Goal: Task Accomplishment & Management: Use online tool/utility

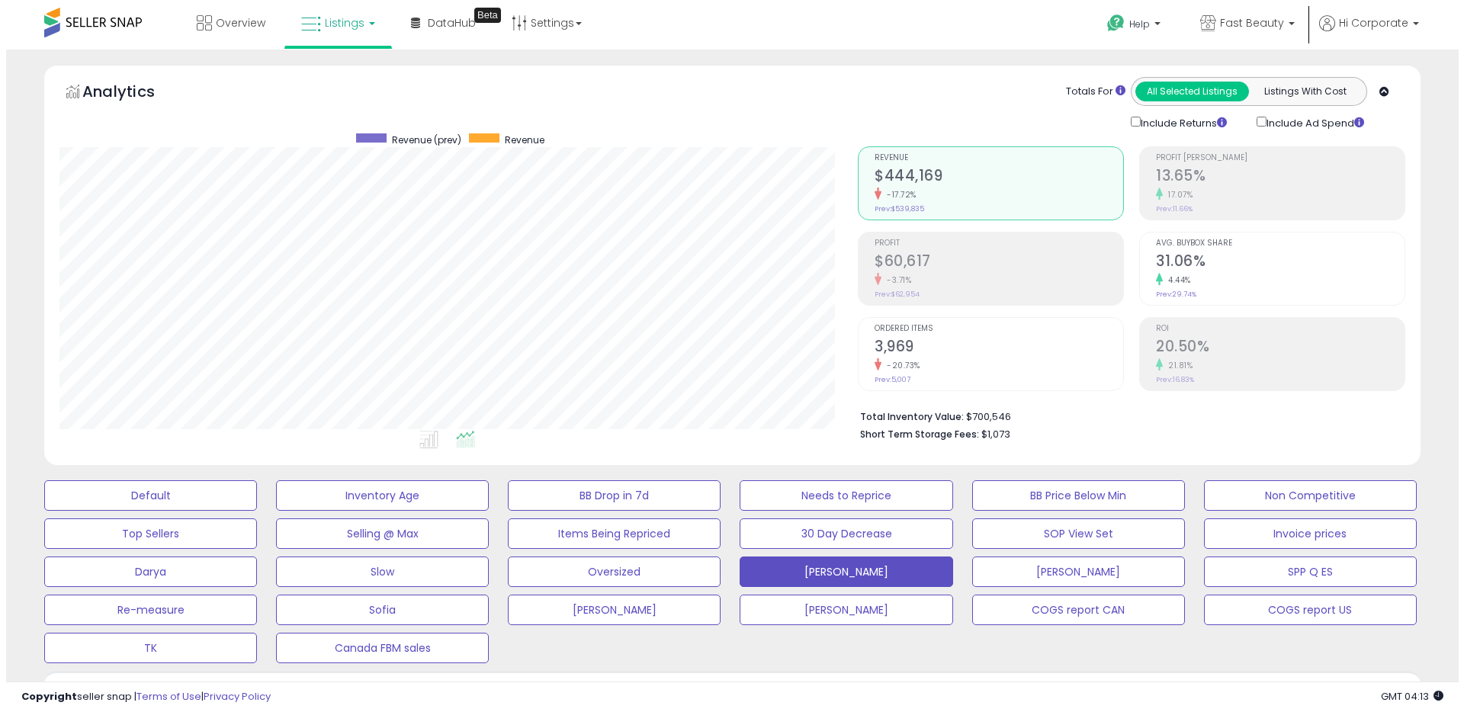
scroll to position [313, 799]
click at [186, 487] on button "Default" at bounding box center [144, 496] width 213 height 31
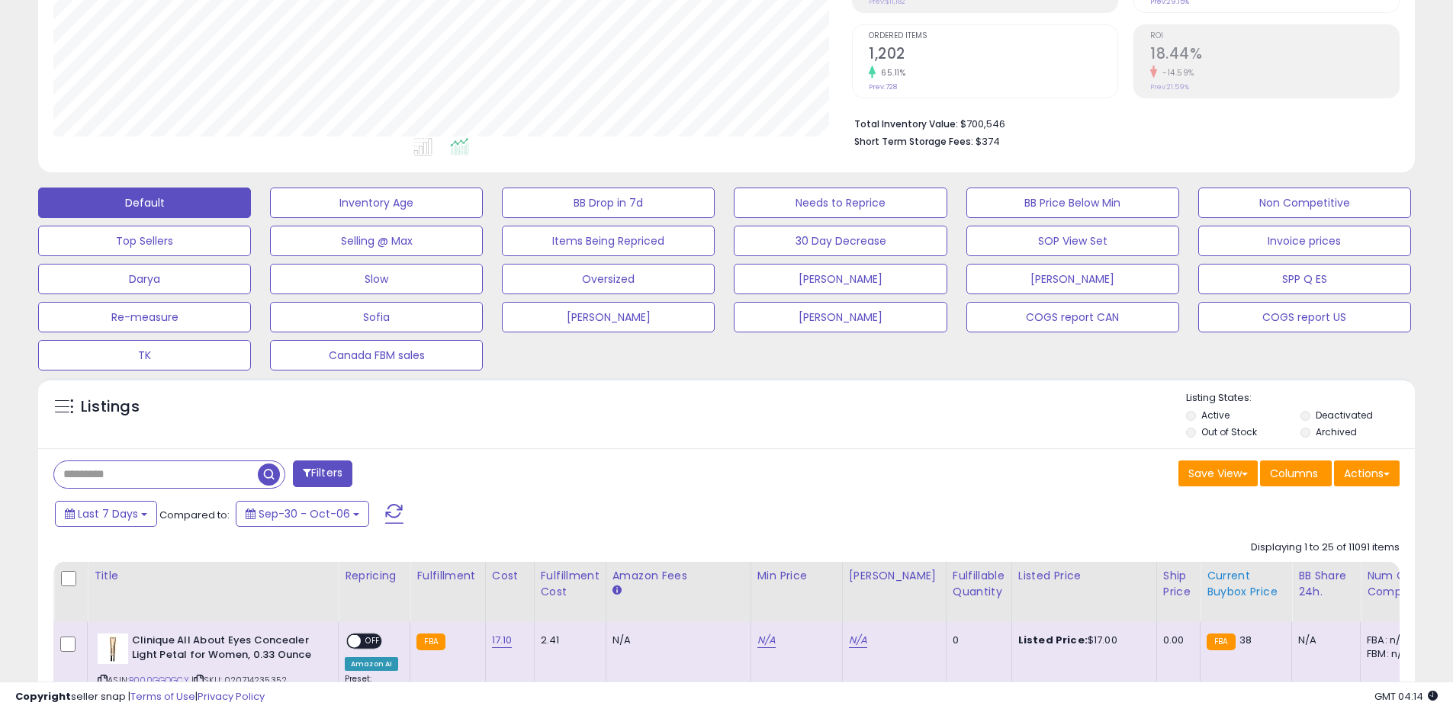
scroll to position [468, 0]
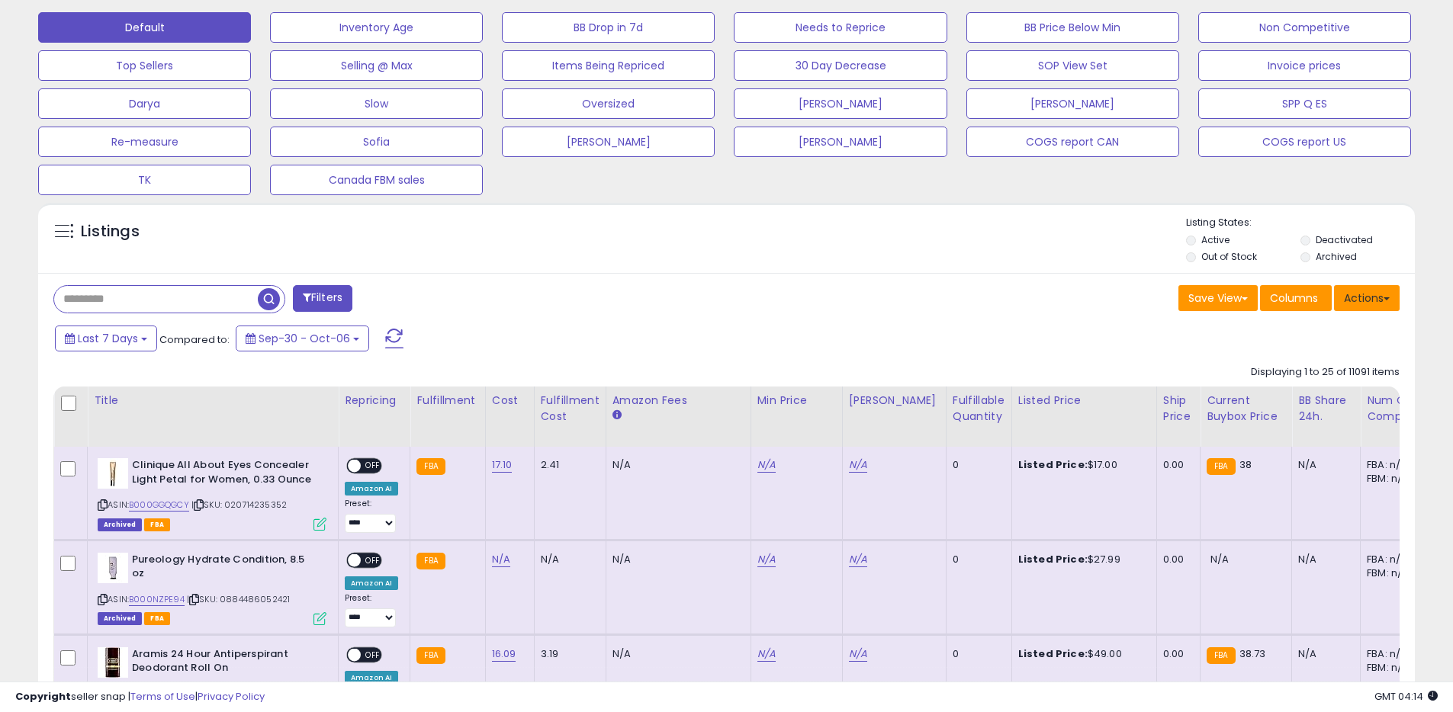
click at [1363, 289] on button "Actions" at bounding box center [1367, 298] width 66 height 26
click at [1315, 388] on link "Export All Columns" at bounding box center [1304, 396] width 167 height 24
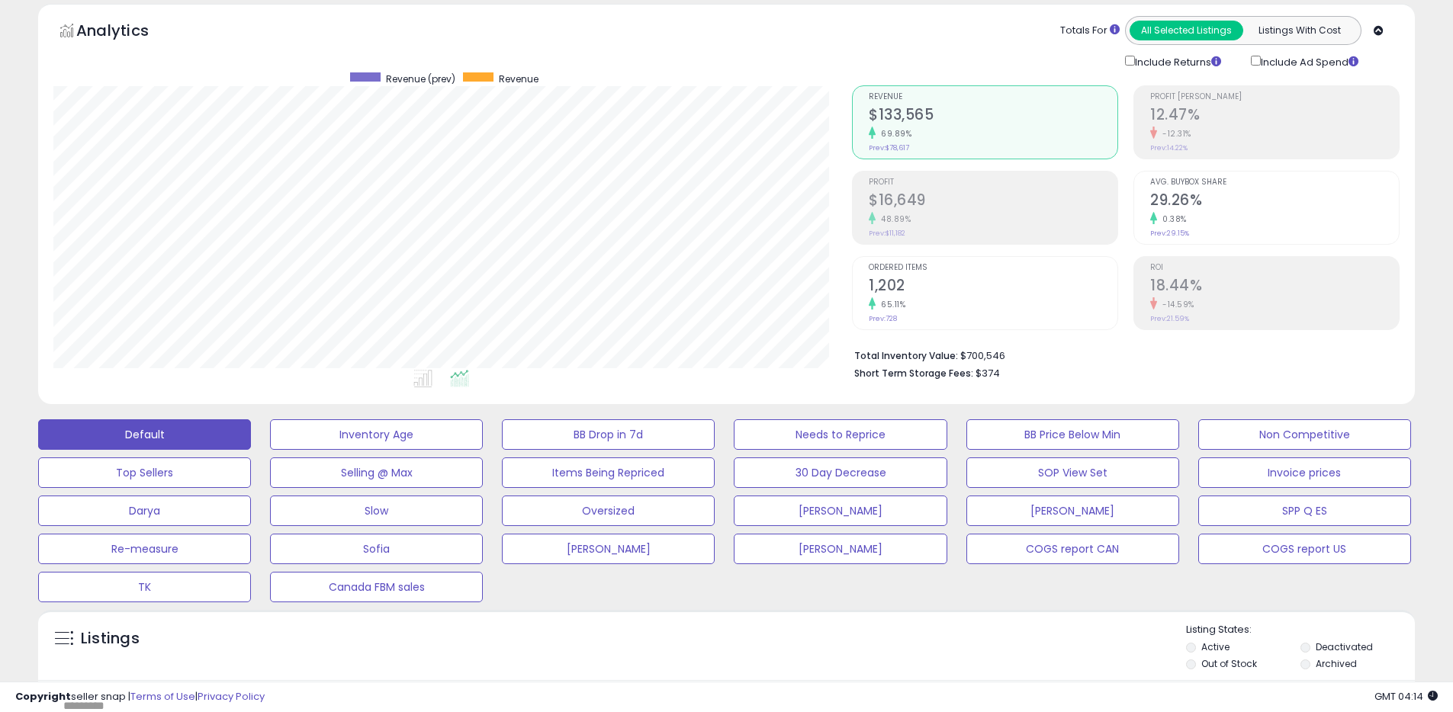
scroll to position [0, 0]
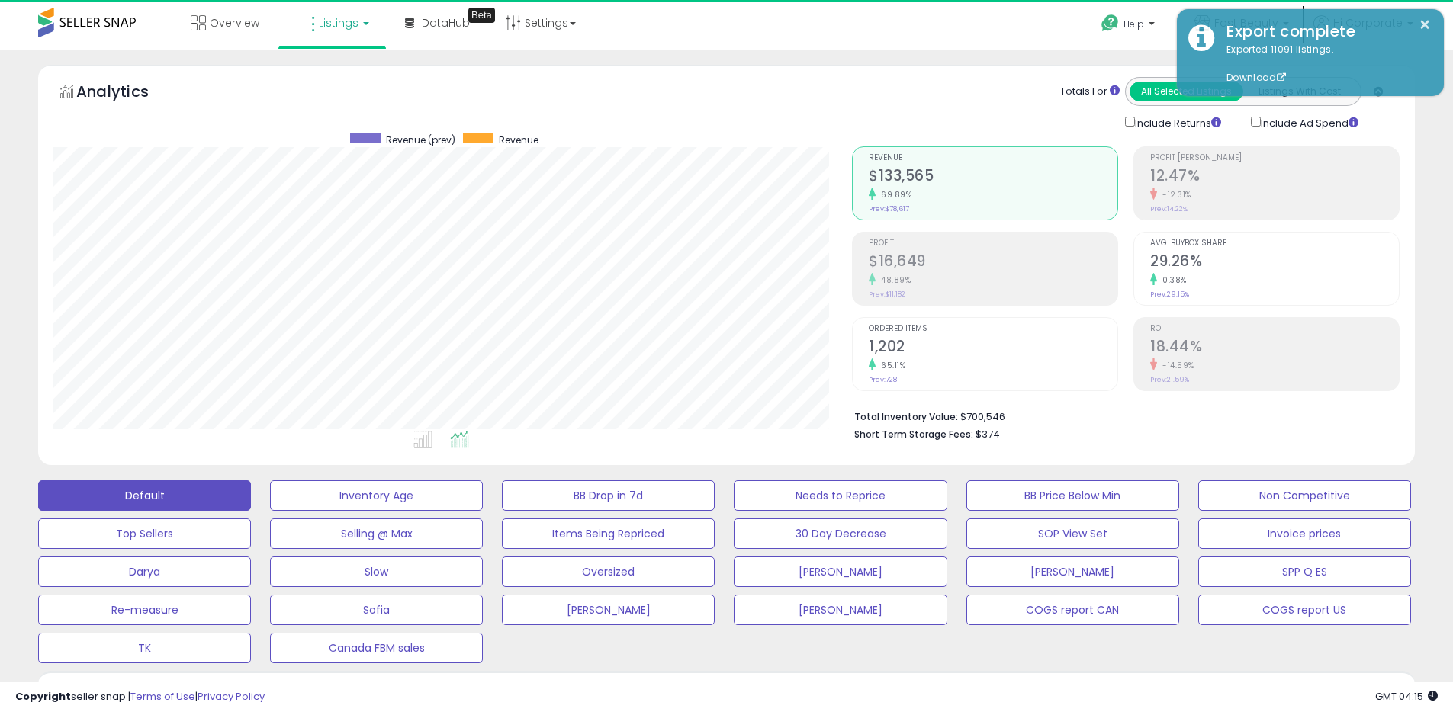
scroll to position [313, 799]
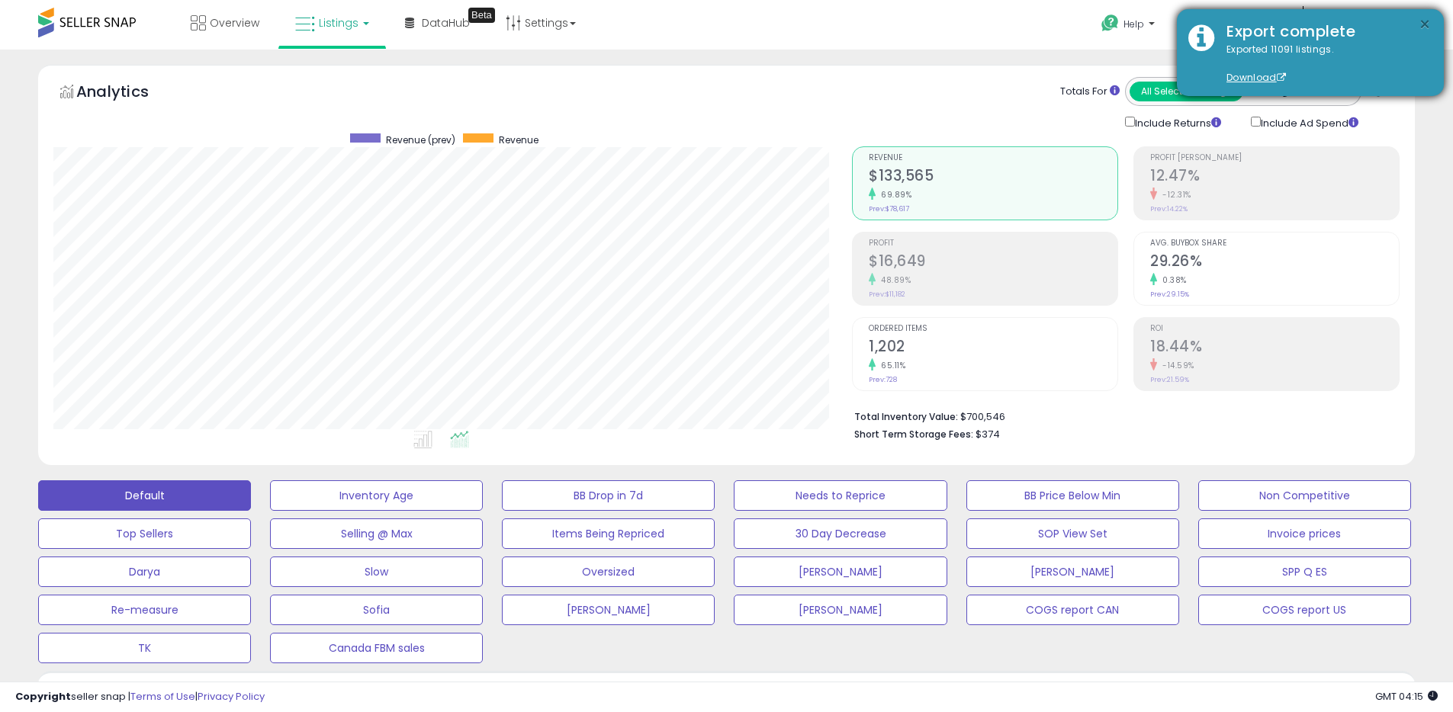
click at [1428, 26] on button "×" at bounding box center [1425, 24] width 12 height 19
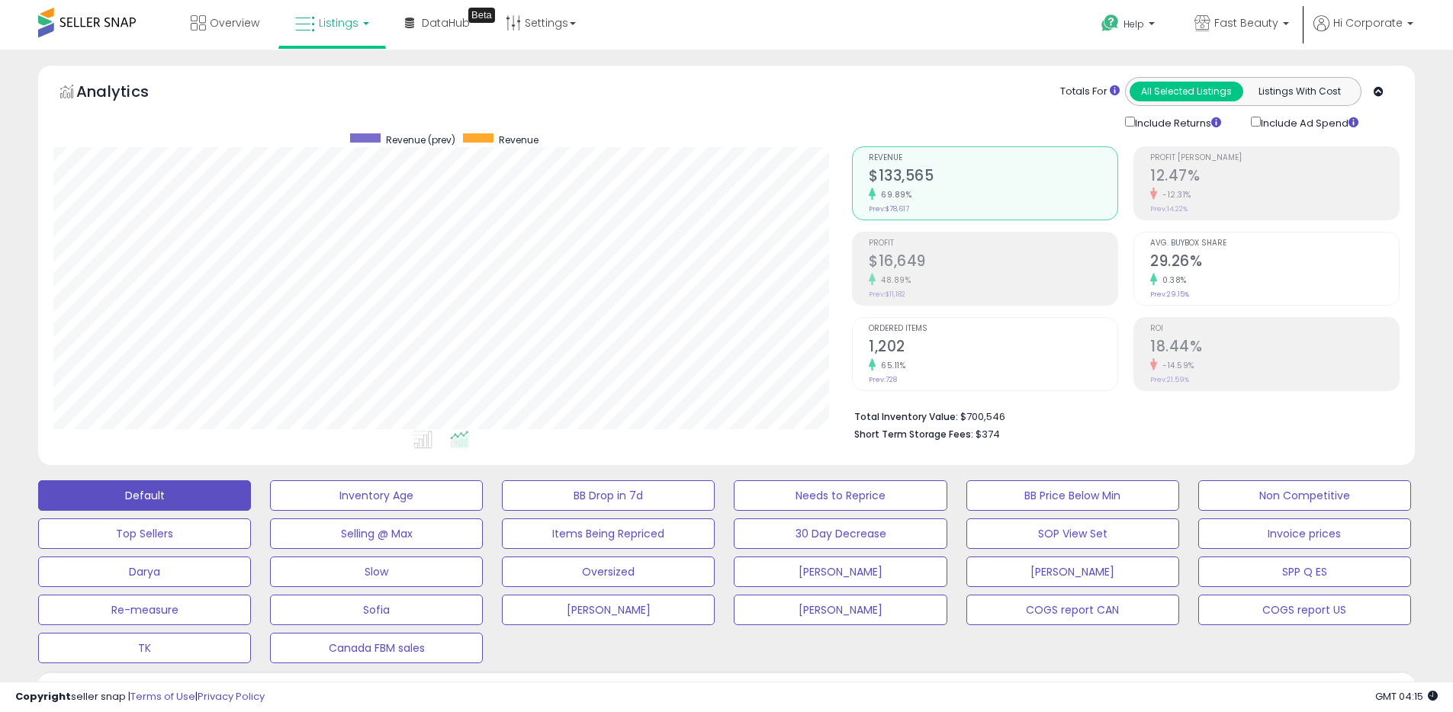
click at [1017, 28] on div "Help Contact Support Search Knowledge Hub Request a Feature Profile" at bounding box center [1190, 32] width 481 height 65
click at [1240, 25] on span "Fast Beauty" at bounding box center [1246, 22] width 64 height 15
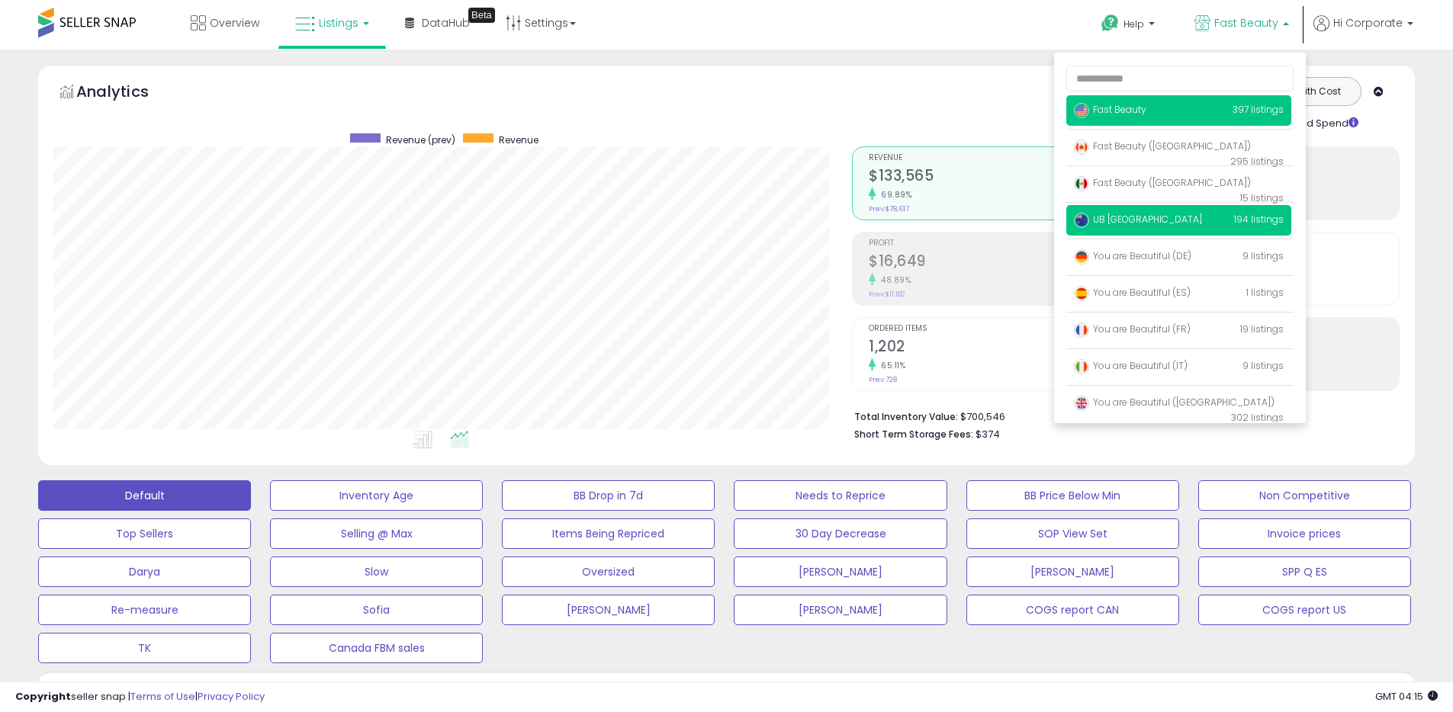
click at [1127, 218] on span "UB [GEOGRAPHIC_DATA]" at bounding box center [1138, 219] width 128 height 13
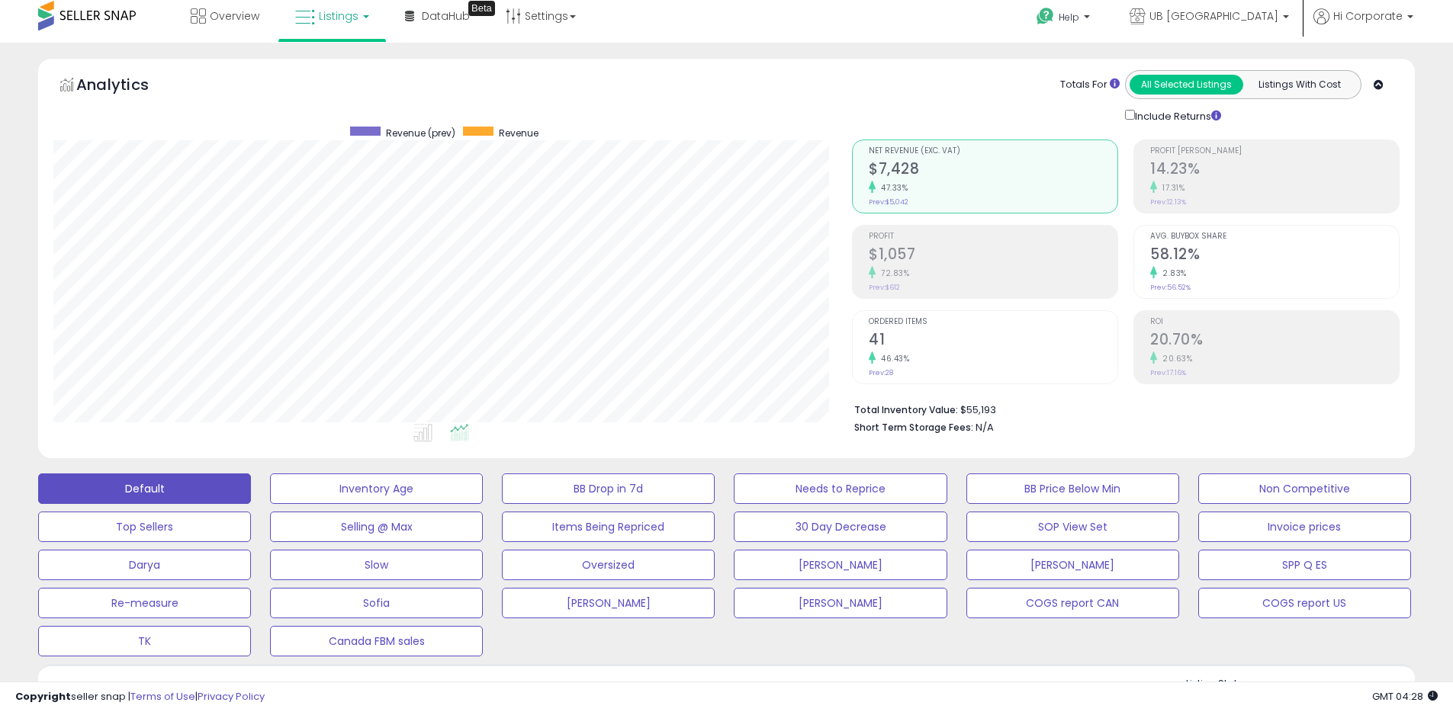
scroll to position [488, 0]
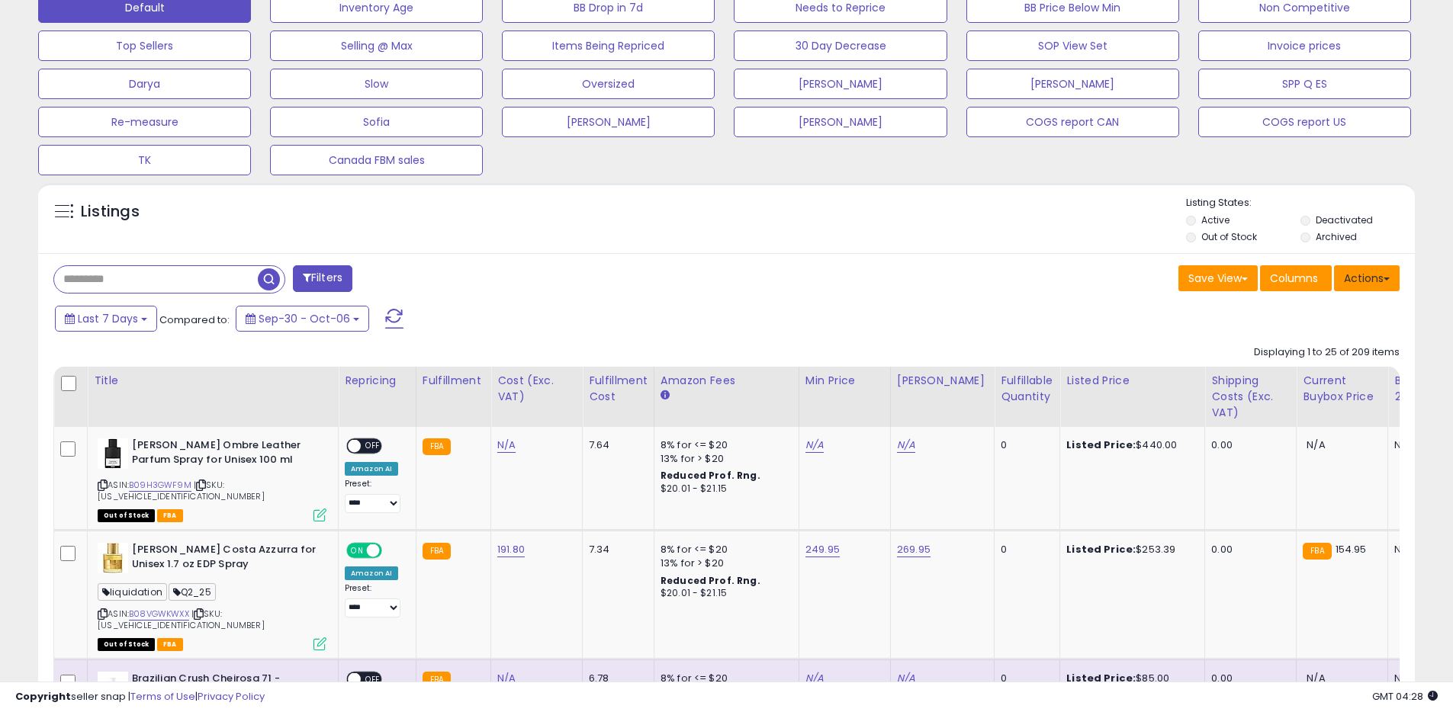
click at [1349, 272] on button "Actions" at bounding box center [1367, 278] width 66 height 26
click at [1313, 364] on link "Export All Columns" at bounding box center [1304, 376] width 167 height 24
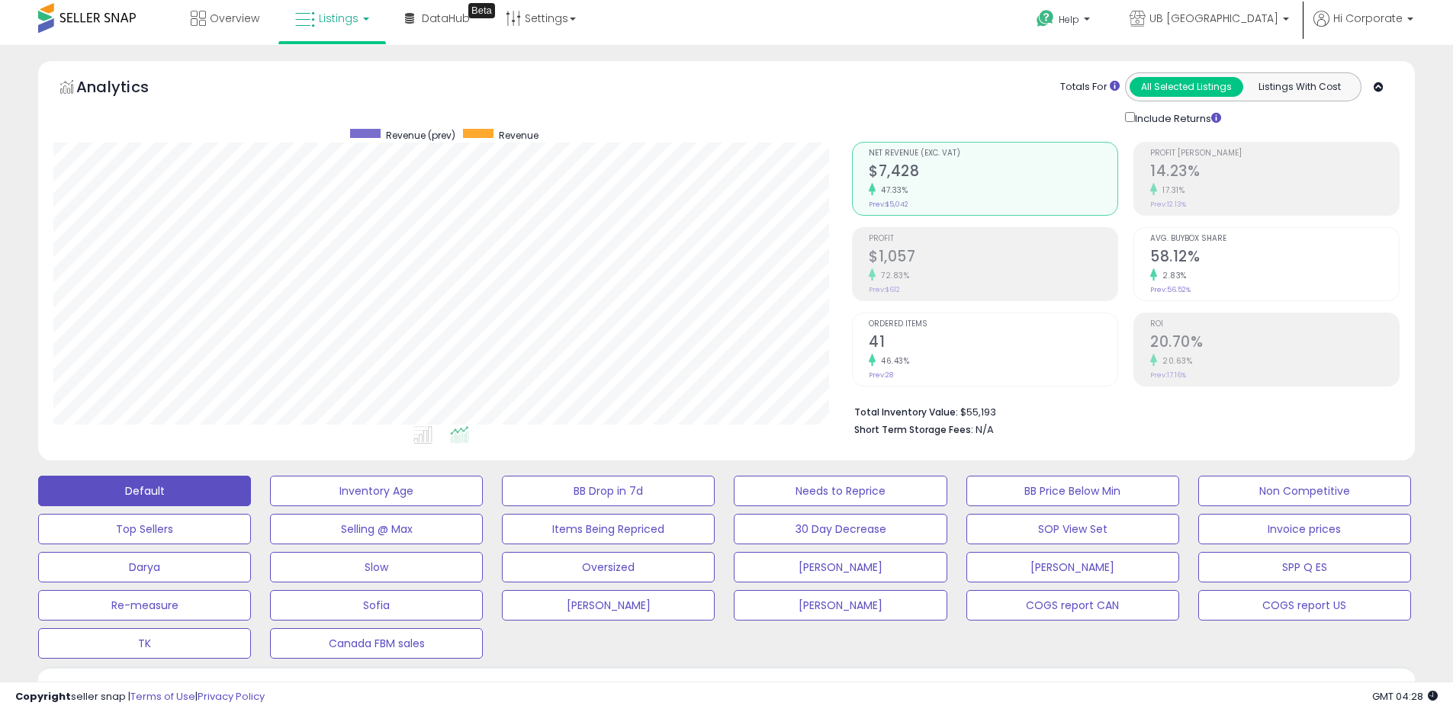
scroll to position [0, 0]
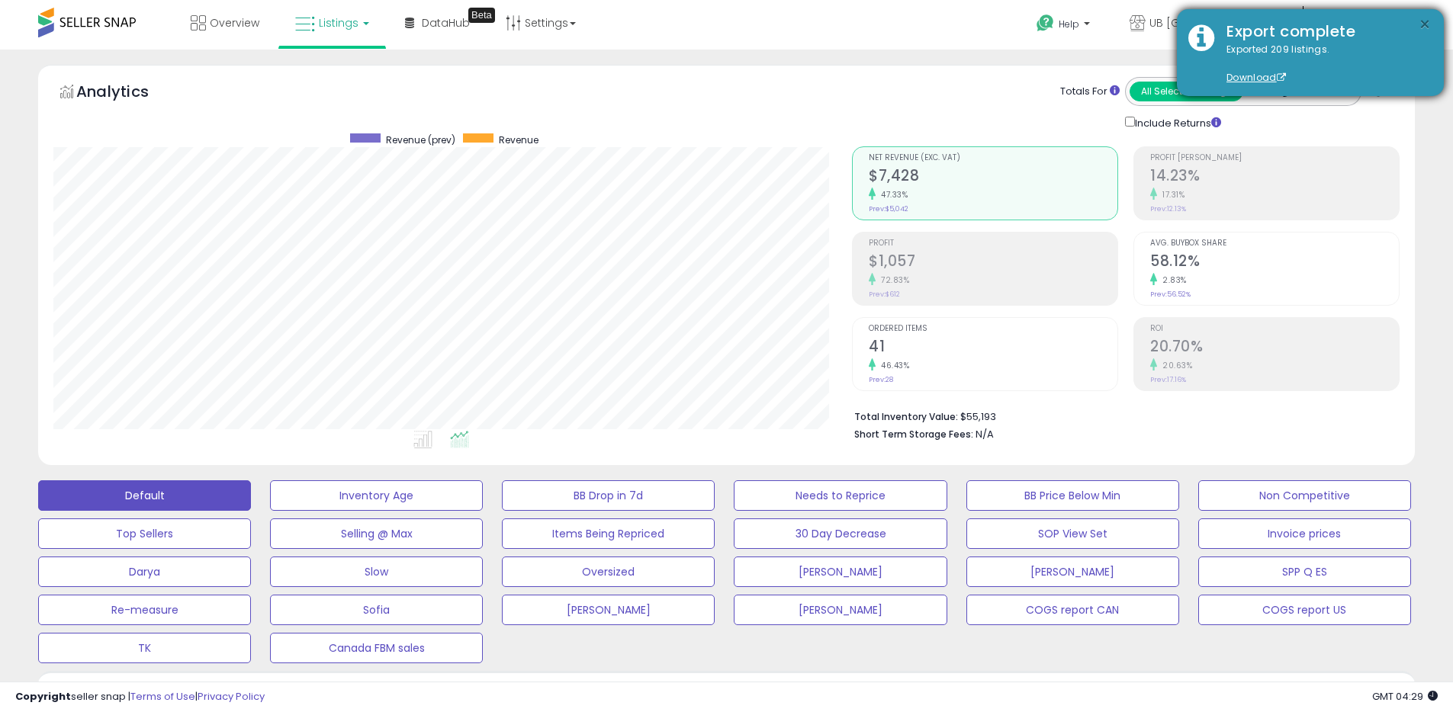
click at [1426, 22] on button "×" at bounding box center [1425, 24] width 12 height 19
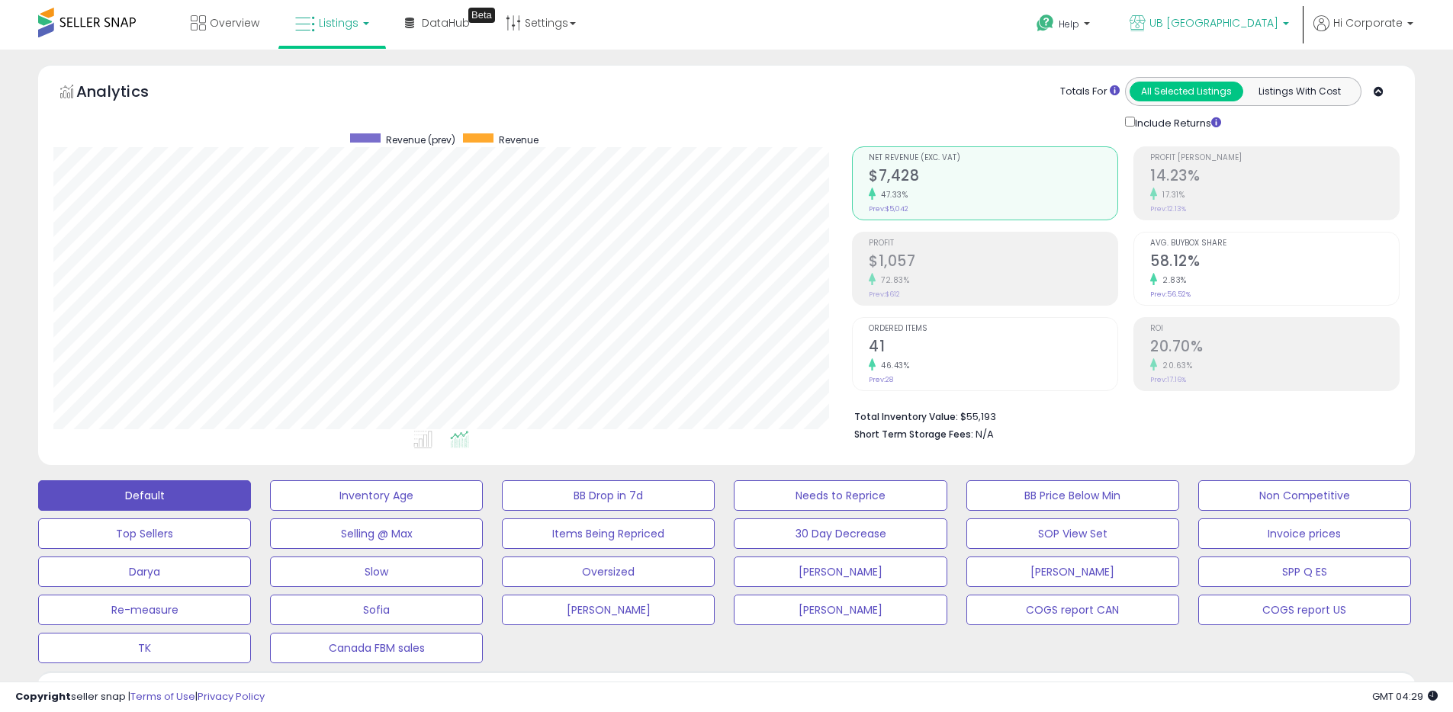
click at [1146, 26] on icon at bounding box center [1138, 23] width 16 height 16
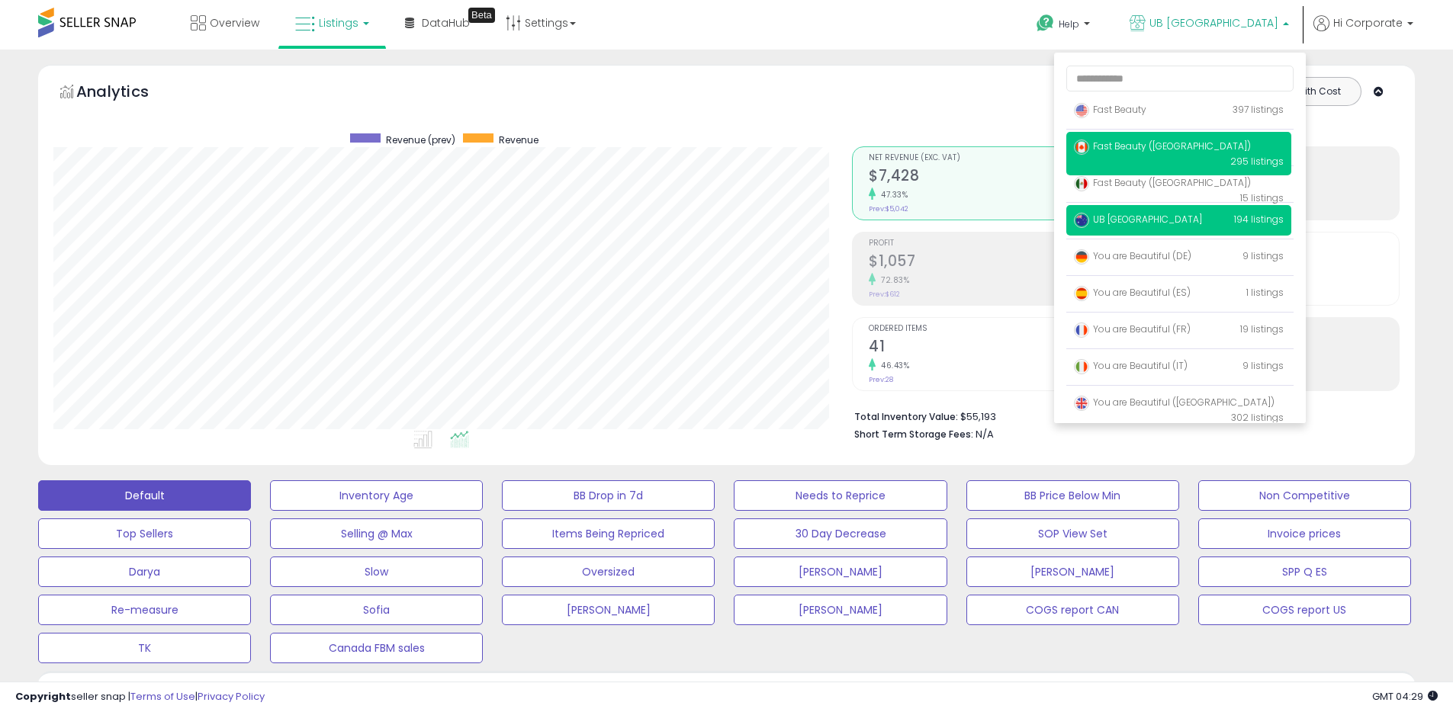
click at [1140, 151] on span "Fast Beauty ([GEOGRAPHIC_DATA])" at bounding box center [1162, 146] width 177 height 13
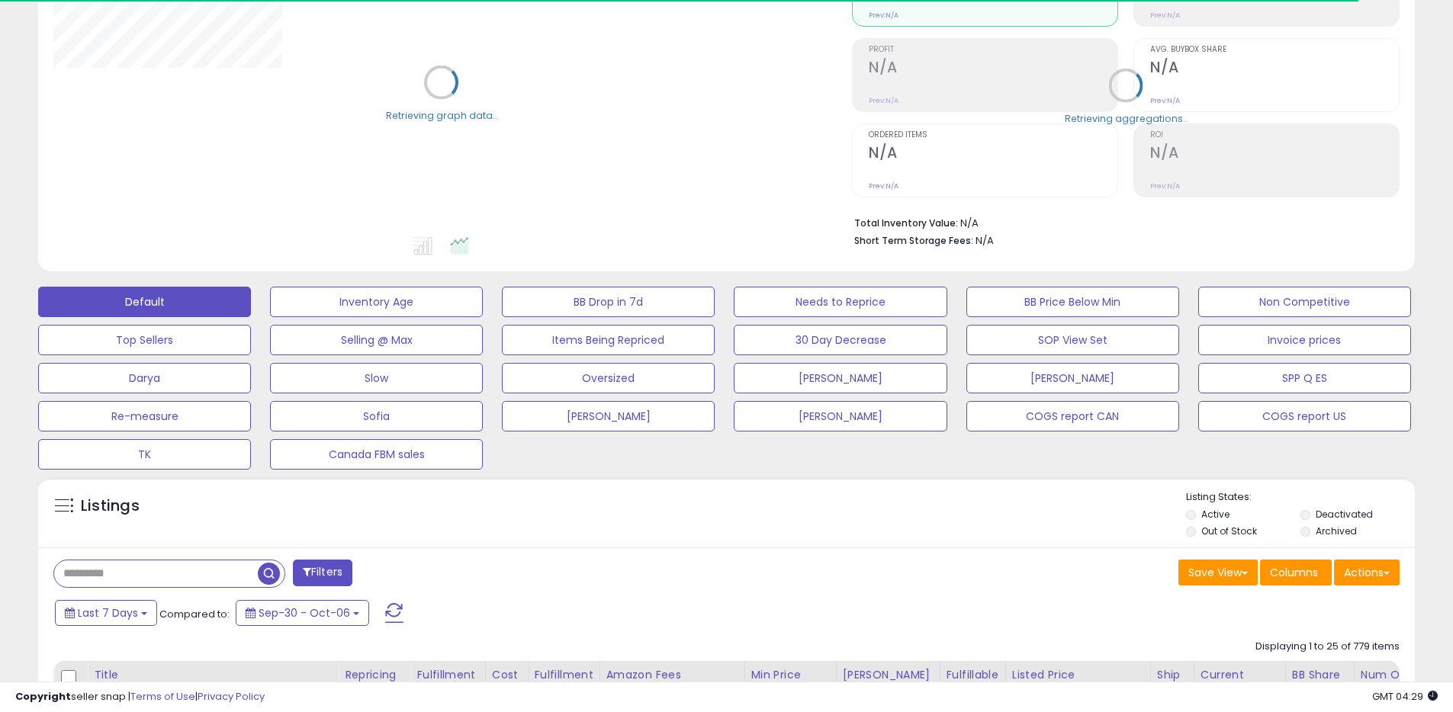
scroll to position [194, 0]
click at [1376, 574] on button "Actions" at bounding box center [1367, 572] width 66 height 26
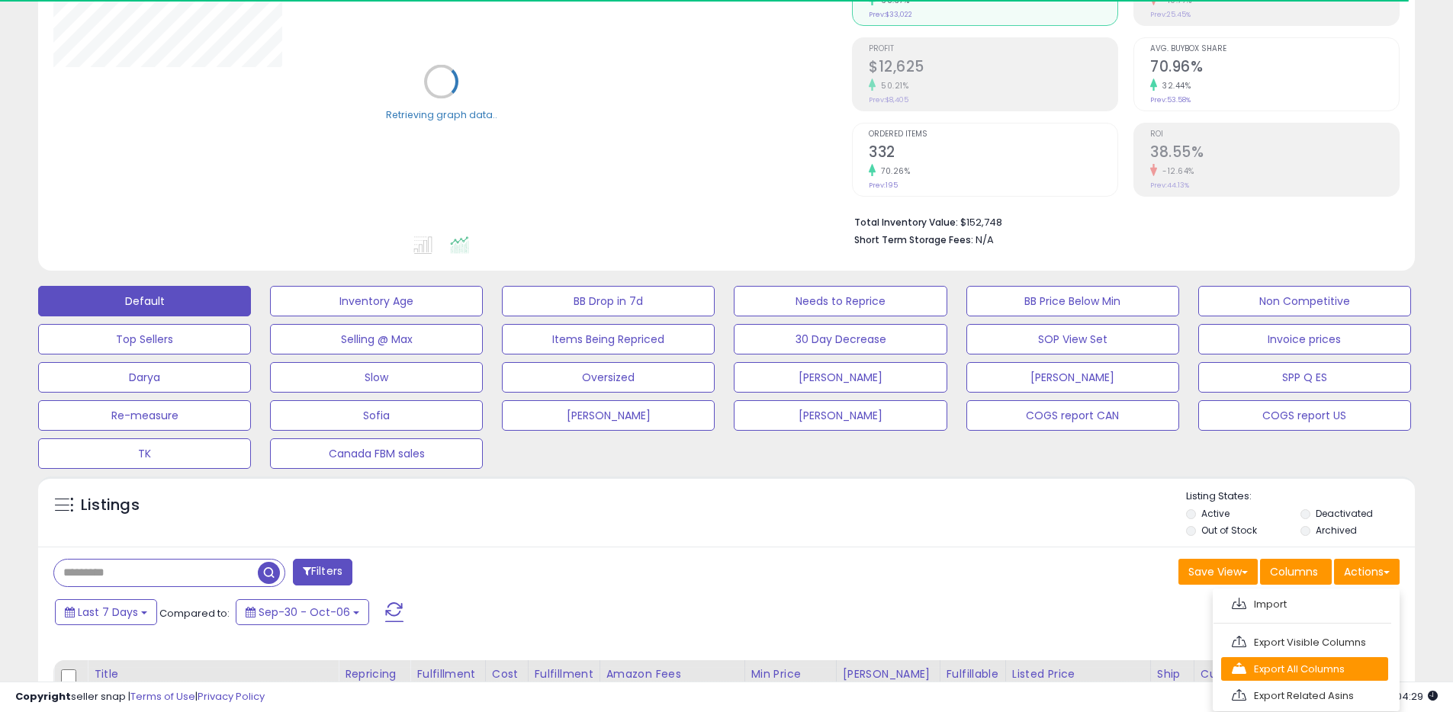
click at [1278, 668] on link "Export All Columns" at bounding box center [1304, 669] width 167 height 24
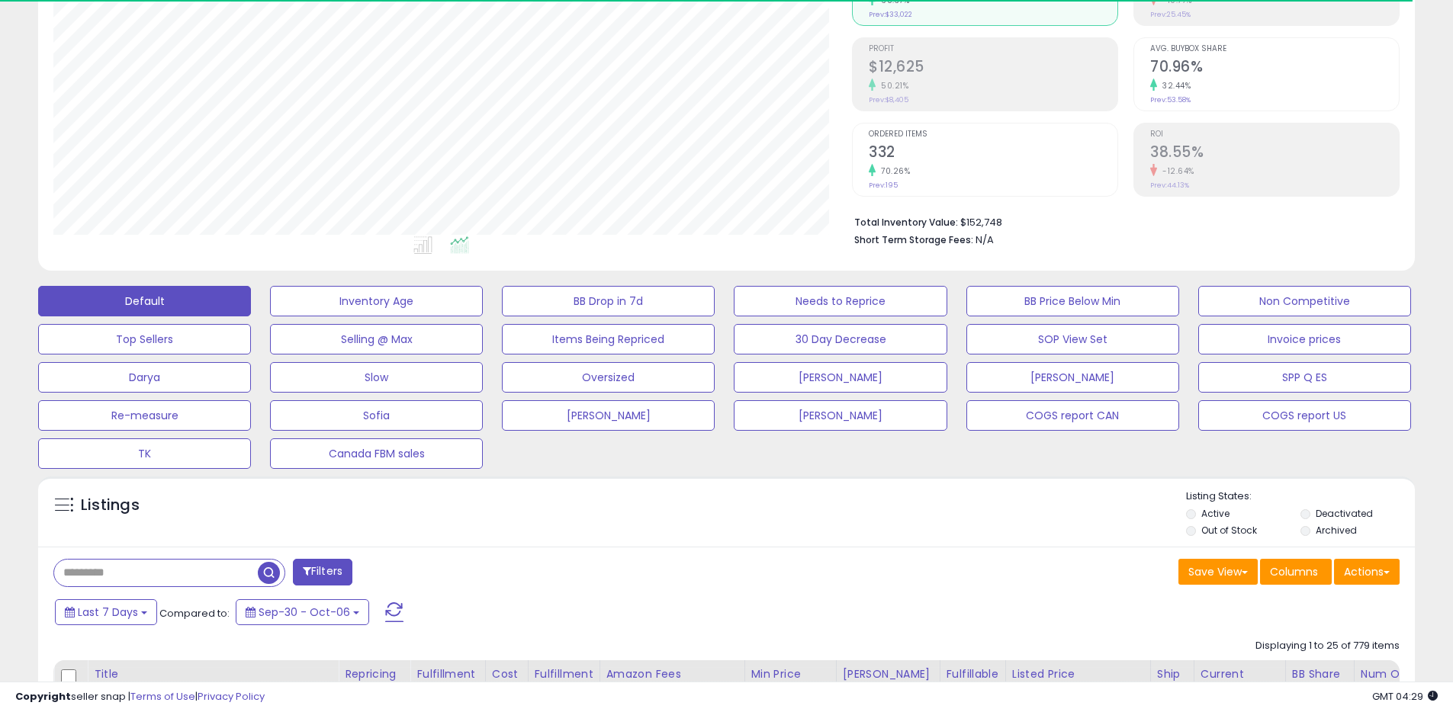
scroll to position [313, 799]
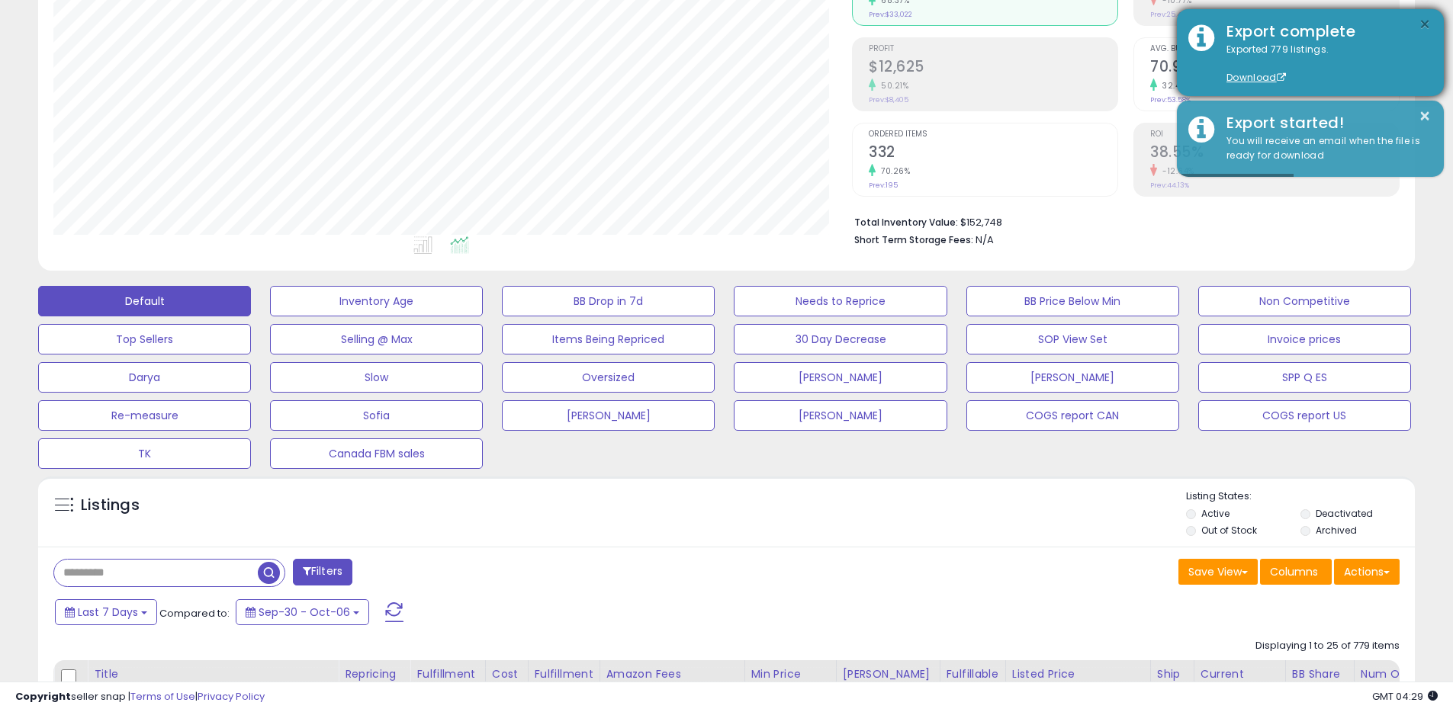
click at [1422, 27] on button "×" at bounding box center [1425, 24] width 12 height 19
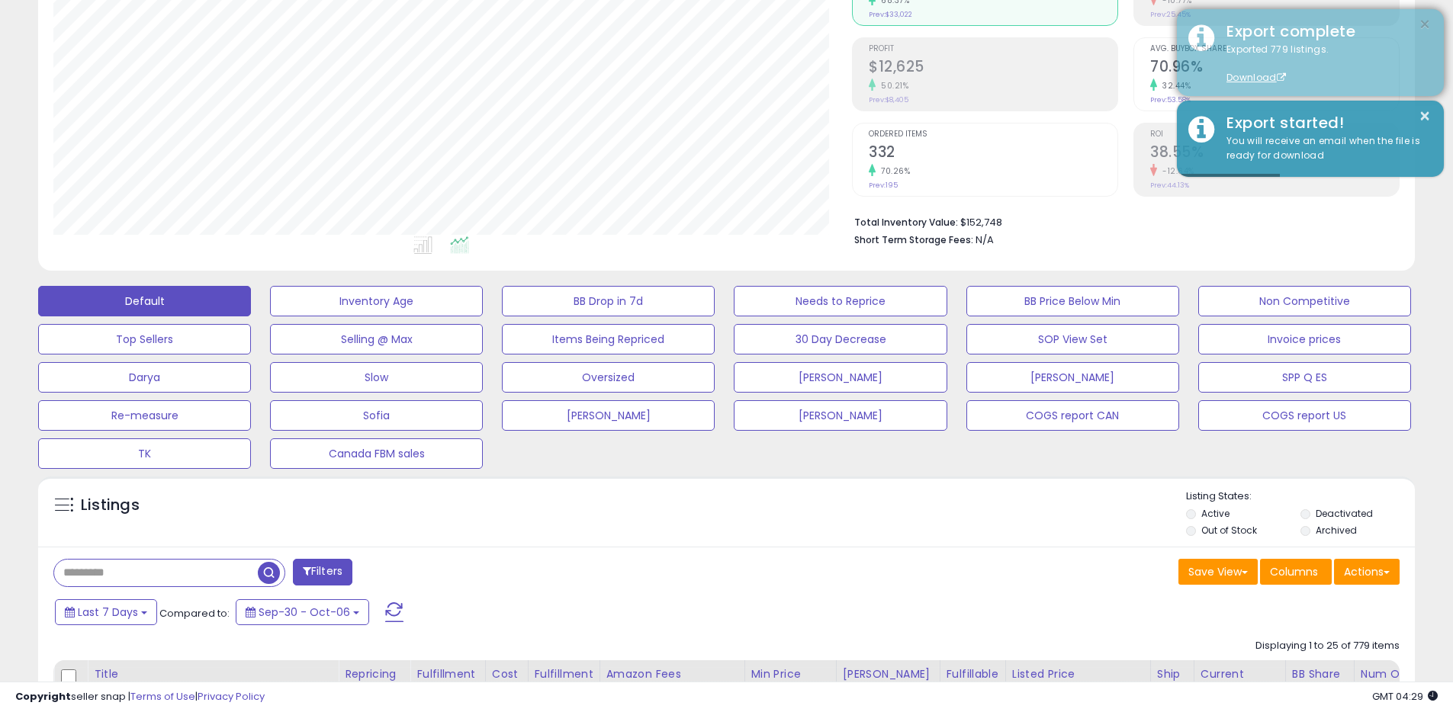
click at [1425, 26] on button "×" at bounding box center [1425, 24] width 12 height 19
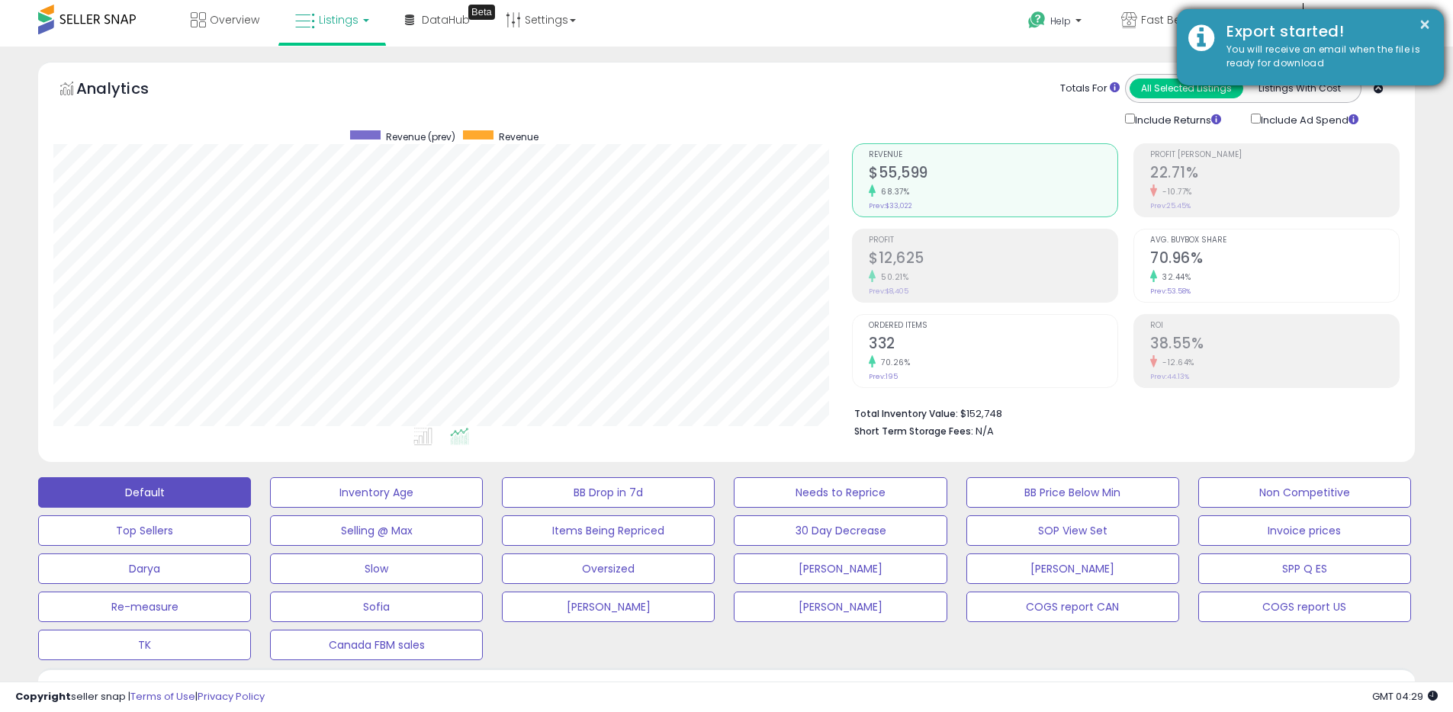
scroll to position [0, 0]
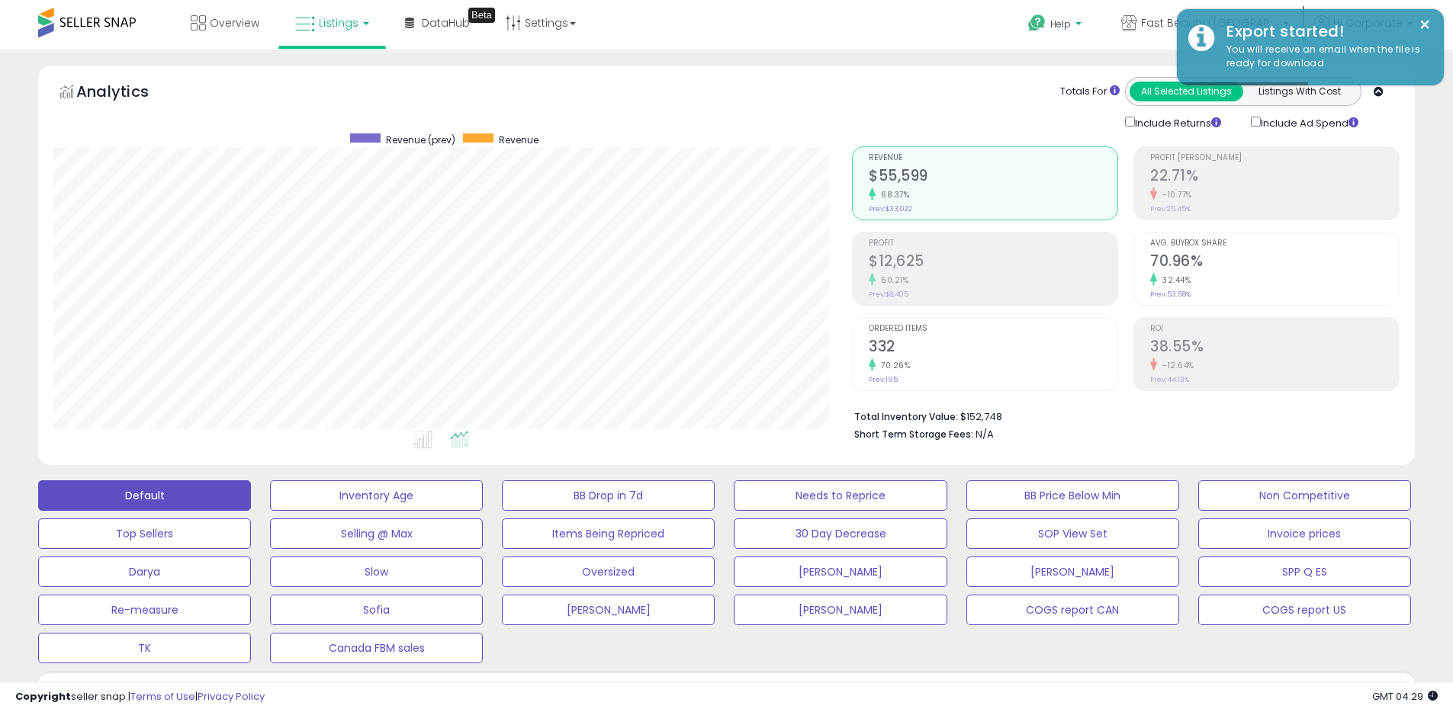
click at [1097, 30] on link "Help" at bounding box center [1056, 25] width 81 height 47
click at [1137, 25] on icon at bounding box center [1129, 23] width 16 height 16
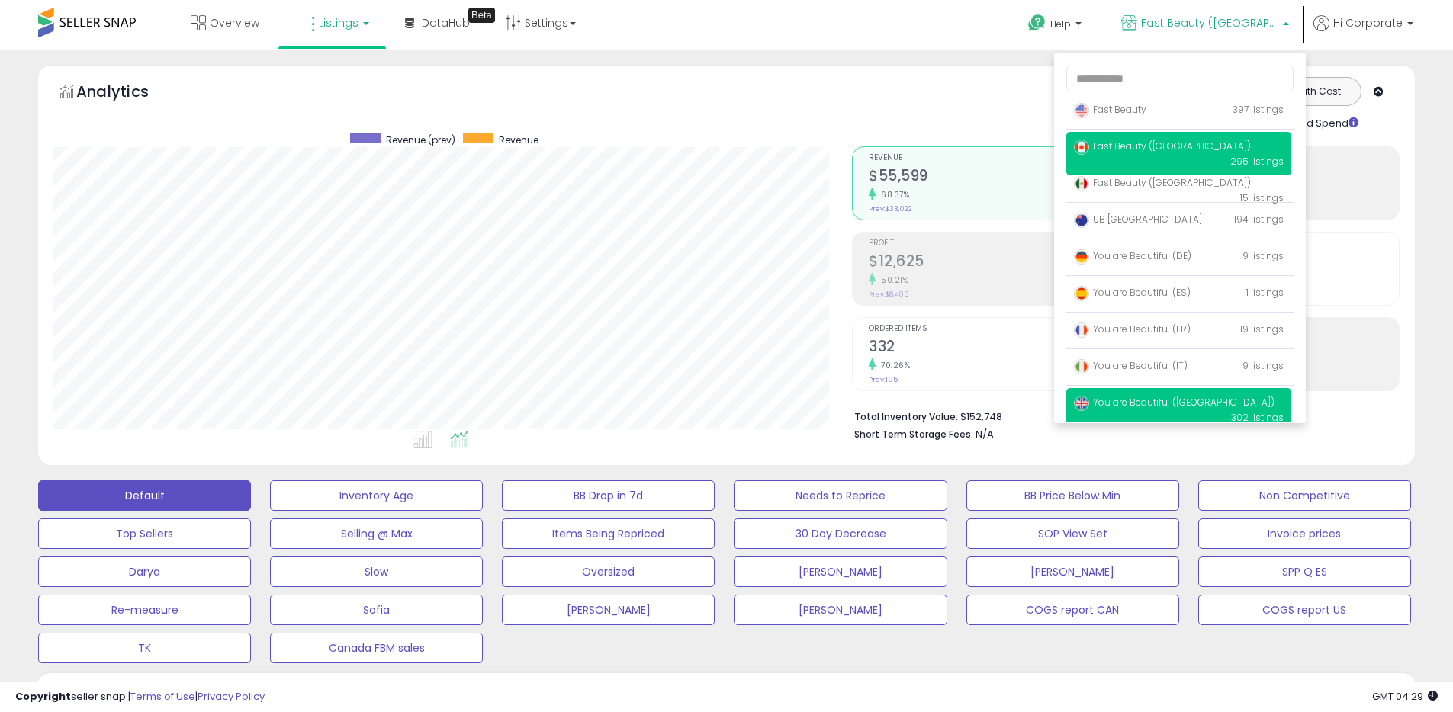
click at [1120, 407] on span "You are Beautiful ([GEOGRAPHIC_DATA])" at bounding box center [1174, 402] width 201 height 13
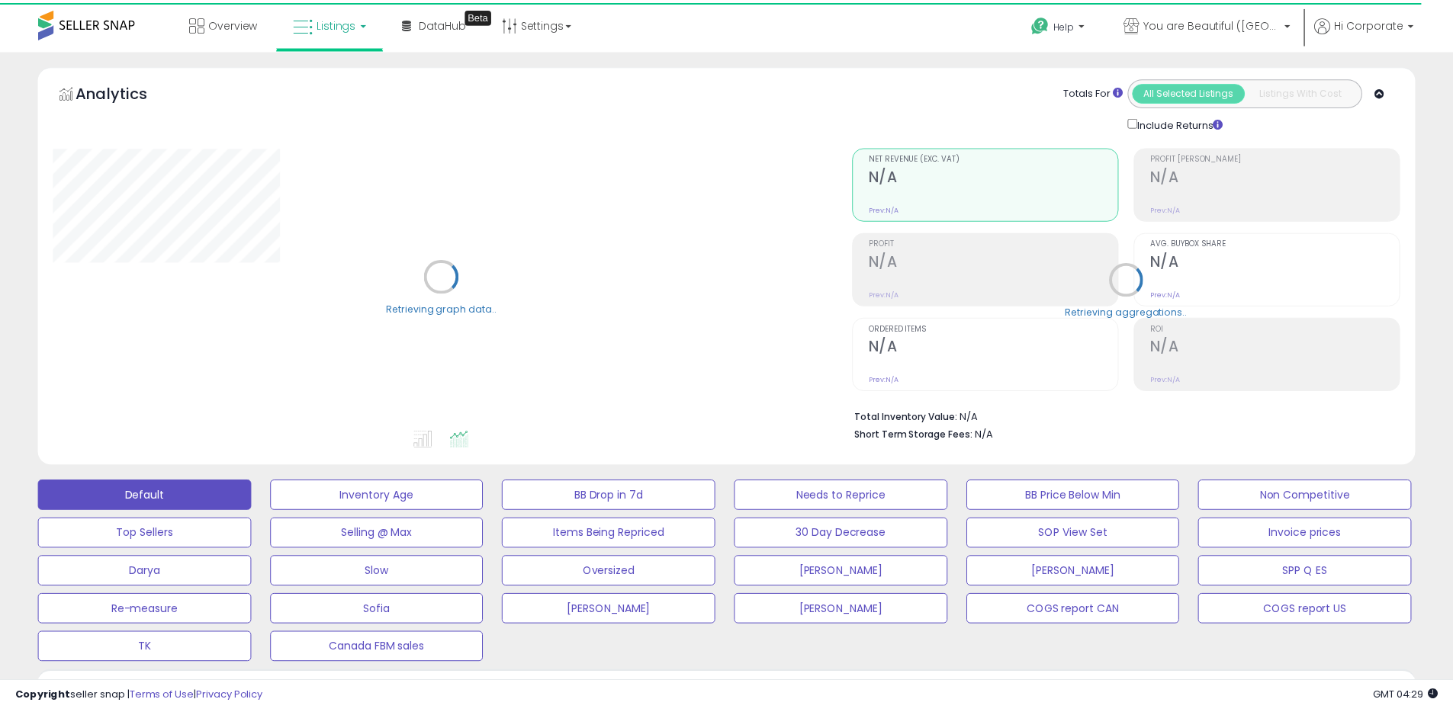
scroll to position [295, 0]
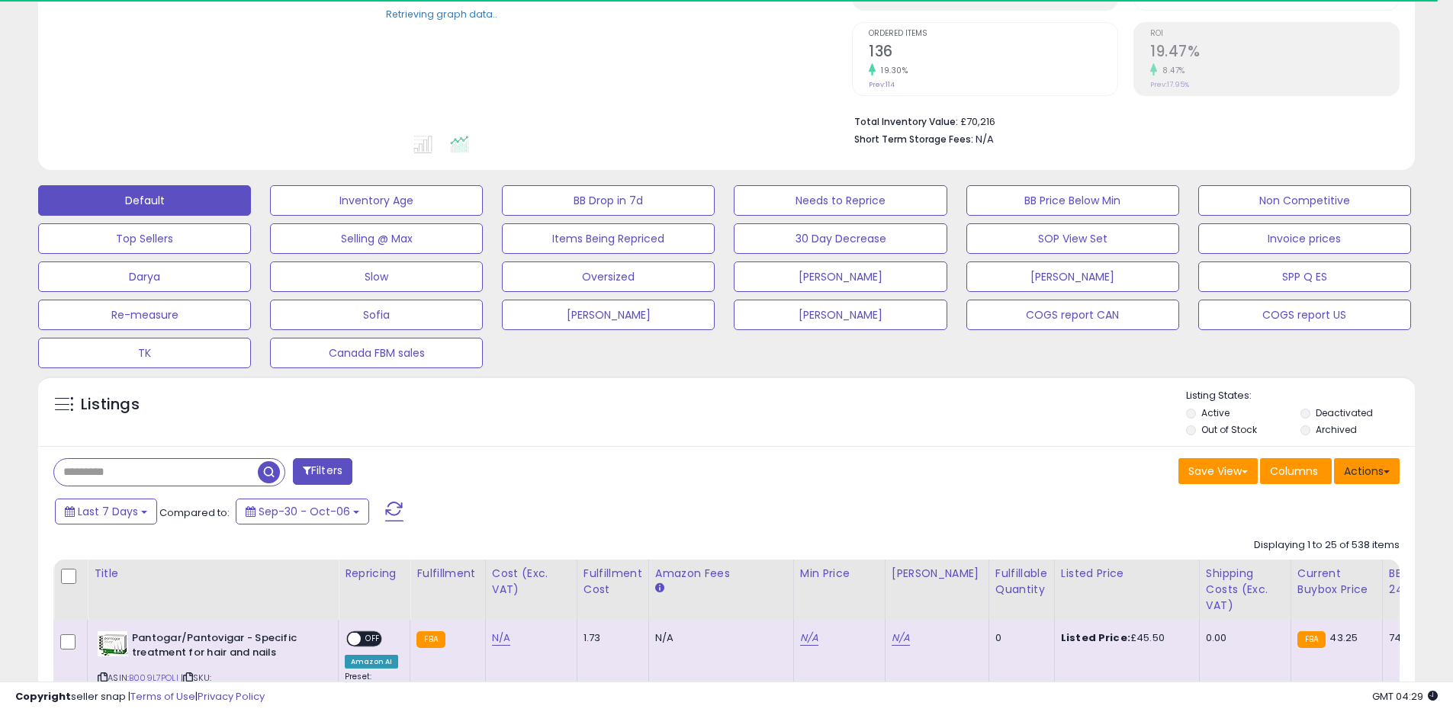
click at [1365, 463] on button "Actions" at bounding box center [1367, 471] width 66 height 26
click at [1284, 571] on link "Export All Columns" at bounding box center [1304, 569] width 167 height 24
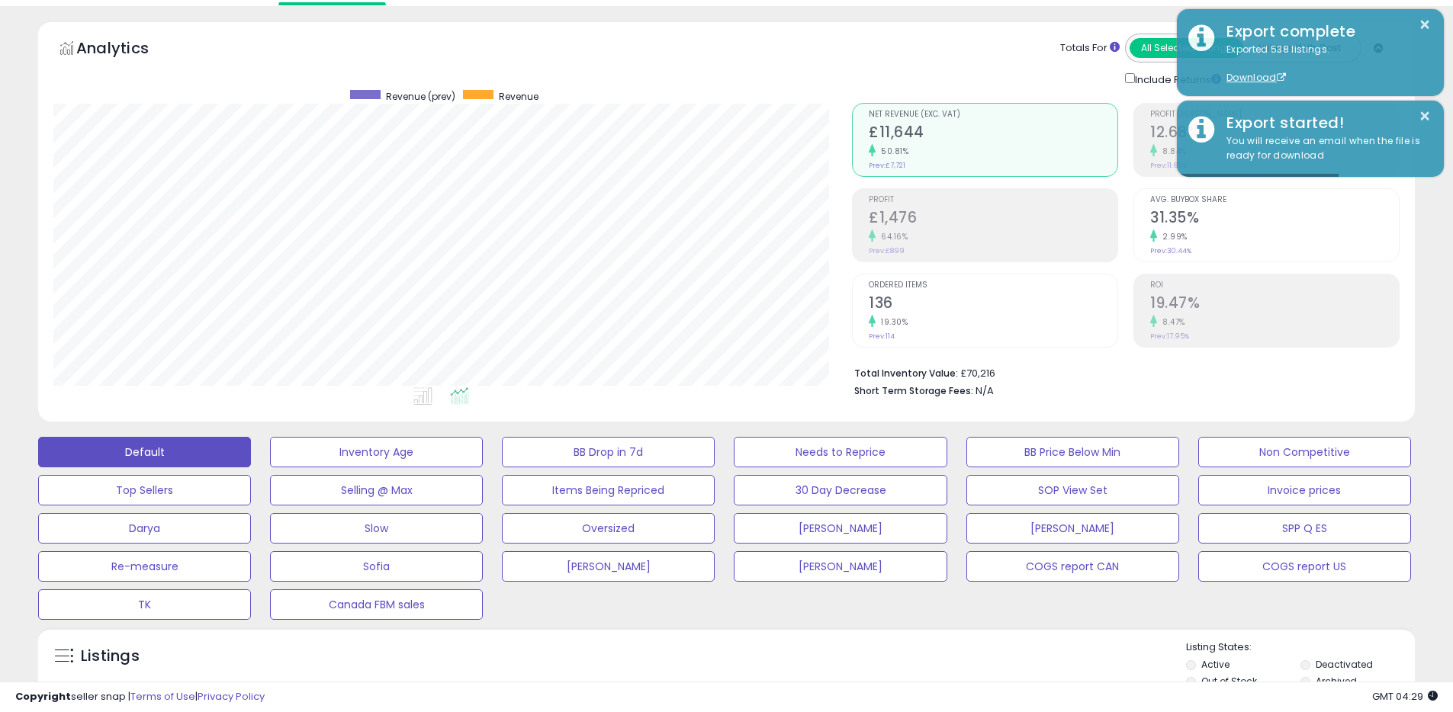
scroll to position [0, 0]
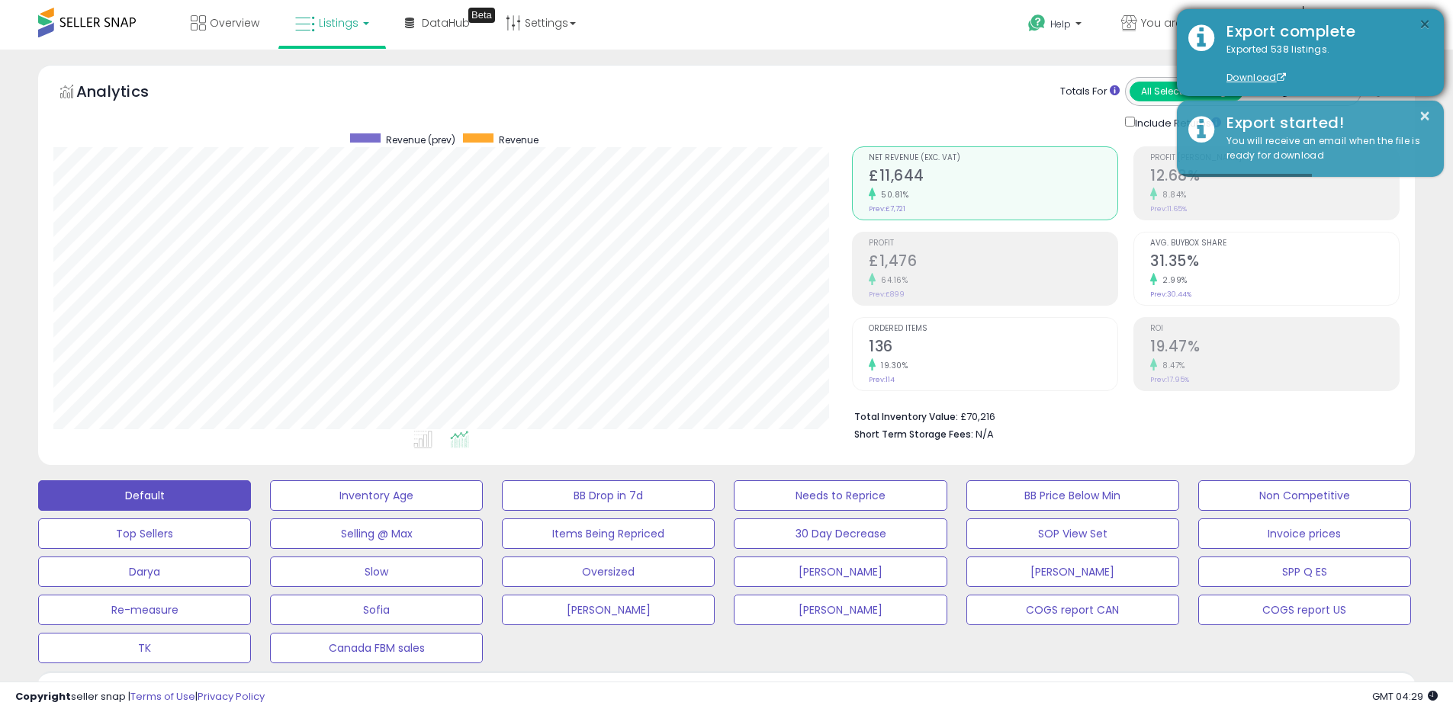
click at [1426, 25] on button "×" at bounding box center [1425, 24] width 12 height 19
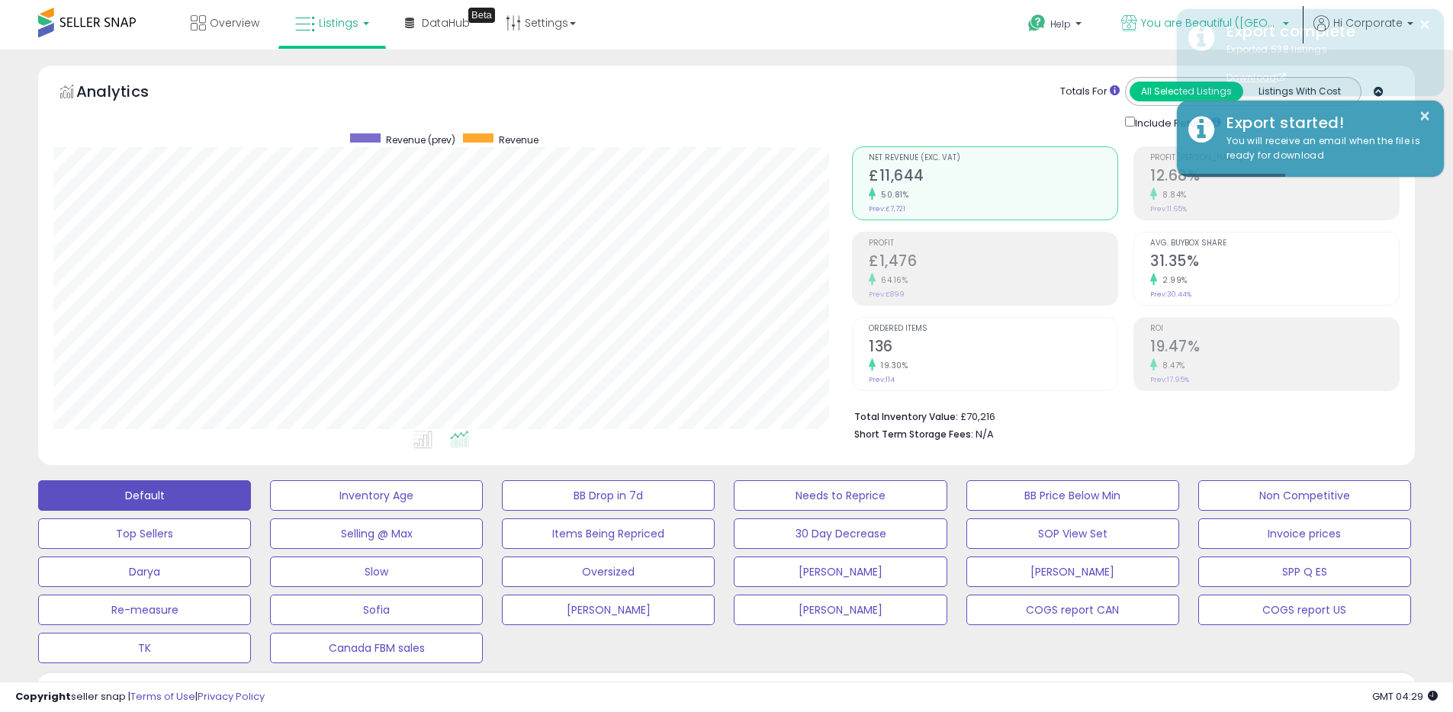
click at [1137, 21] on icon at bounding box center [1129, 23] width 16 height 16
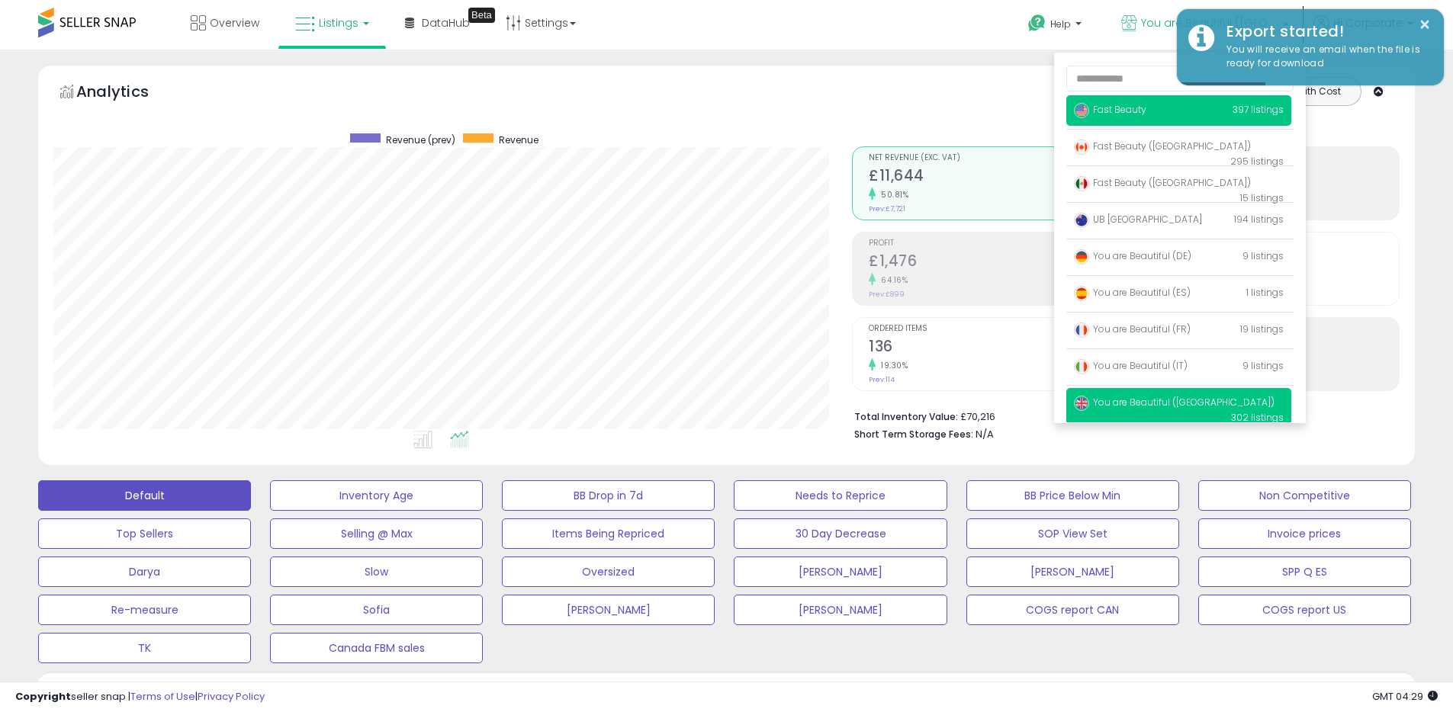
click at [1120, 111] on span "Fast Beauty" at bounding box center [1110, 109] width 72 height 13
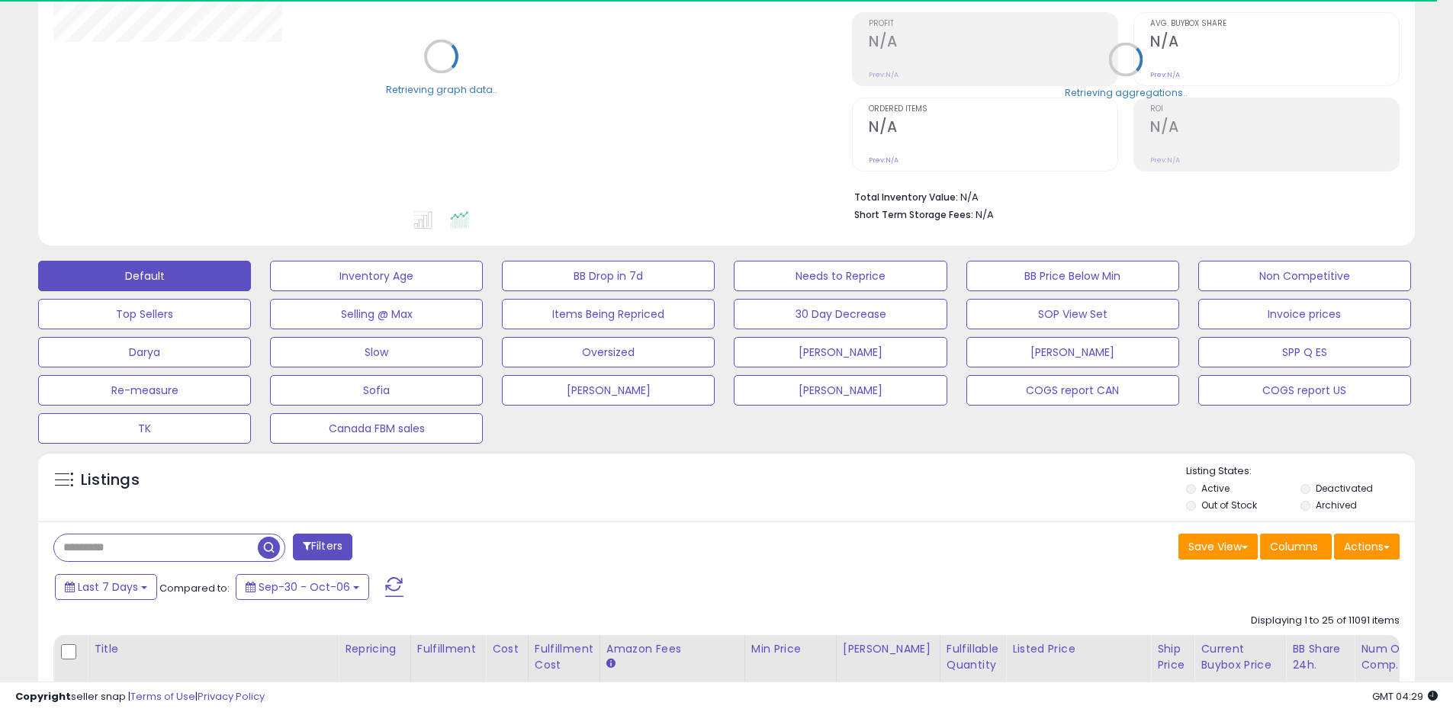
scroll to position [611, 0]
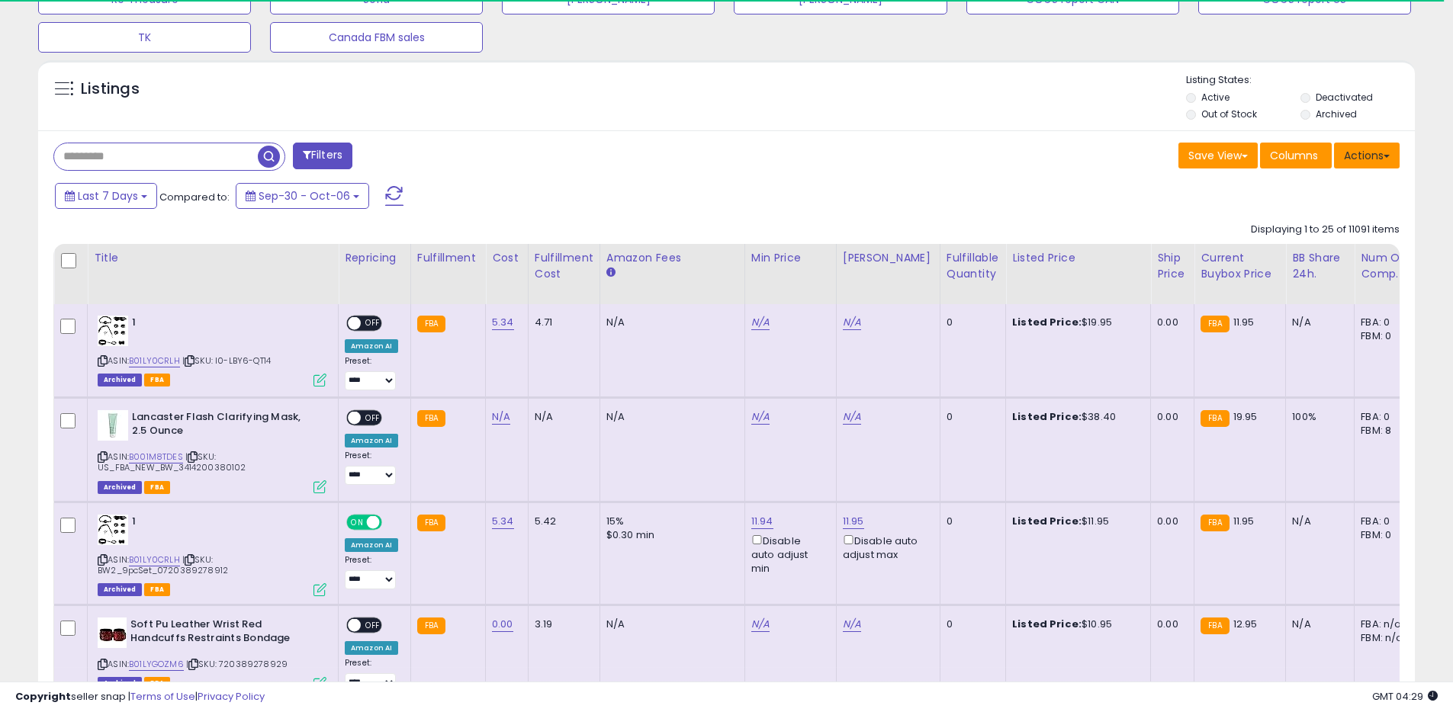
click at [1365, 162] on button "Actions" at bounding box center [1367, 156] width 66 height 26
click at [1314, 249] on link "Export All Columns" at bounding box center [1304, 253] width 167 height 24
